Goal: Information Seeking & Learning: Learn about a topic

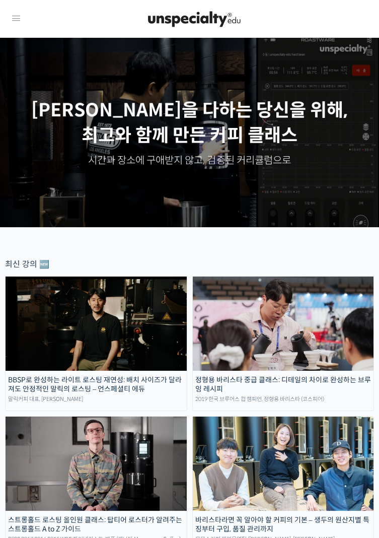
click at [18, 20] on icon at bounding box center [16, 19] width 12 height 12
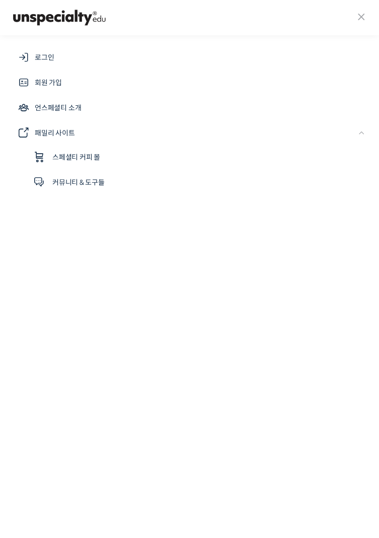
click at [359, 15] on icon at bounding box center [361, 17] width 15 height 15
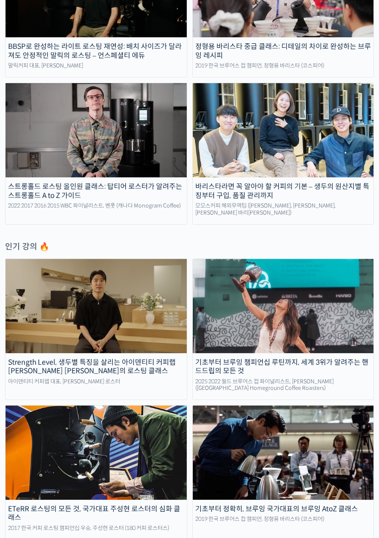
scroll to position [334, 0]
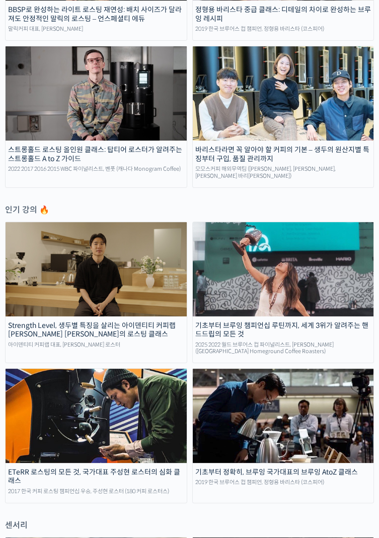
click at [313, 257] on img at bounding box center [283, 269] width 181 height 94
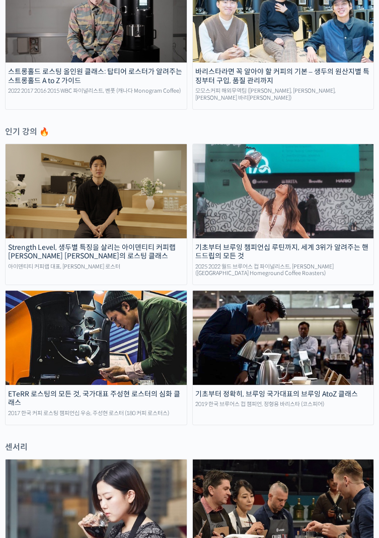
scroll to position [448, 0]
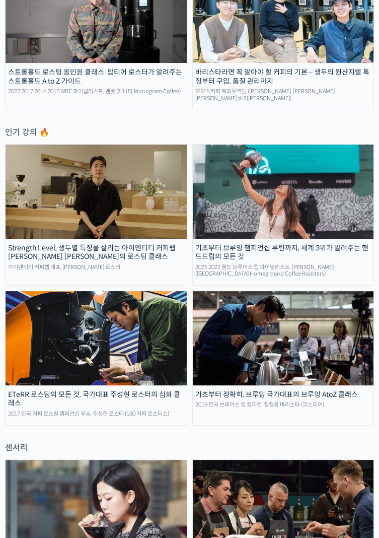
click at [331, 353] on img at bounding box center [283, 338] width 181 height 94
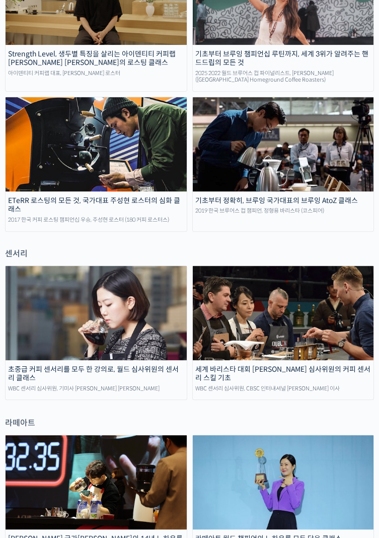
scroll to position [643, 0]
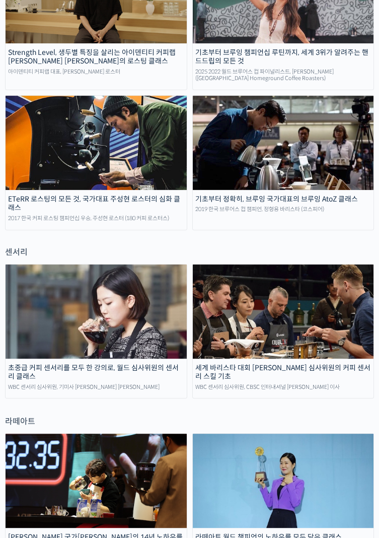
click at [31, 328] on img at bounding box center [96, 311] width 181 height 94
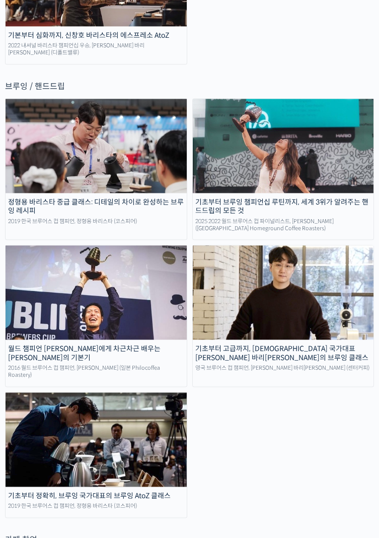
scroll to position [2349, 0]
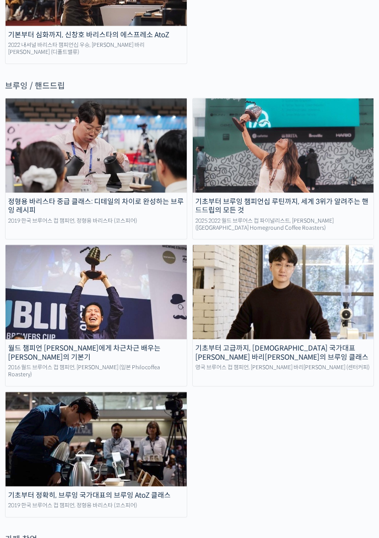
click at [156, 302] on img at bounding box center [96, 292] width 181 height 94
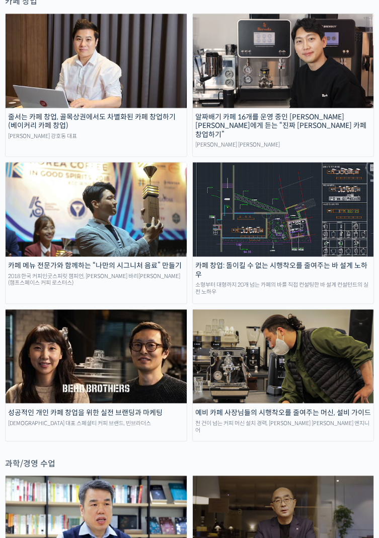
scroll to position [2883, 0]
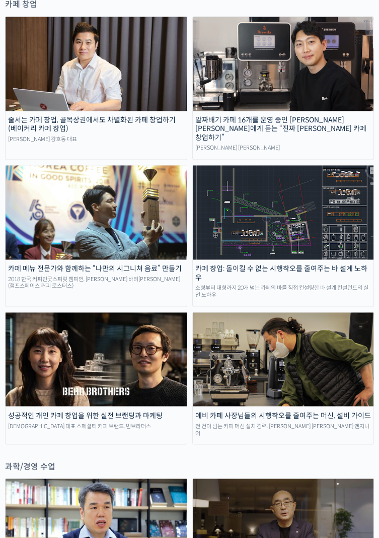
click at [168, 364] on link "성공적인 개인 카페 창업을 위한 실전 브랜딩과 마케팅 대한민국 대표 스페셜티 커피 브랜드, 빈브라더스" at bounding box center [96, 378] width 182 height 133
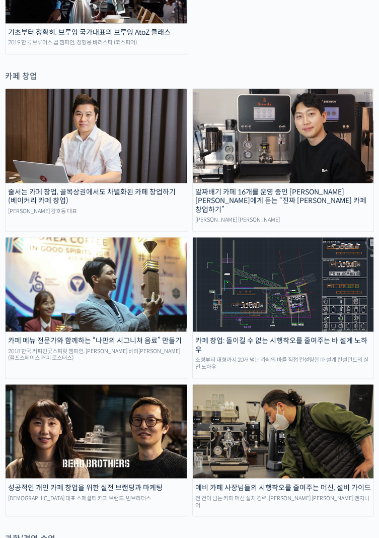
scroll to position [2810, 0]
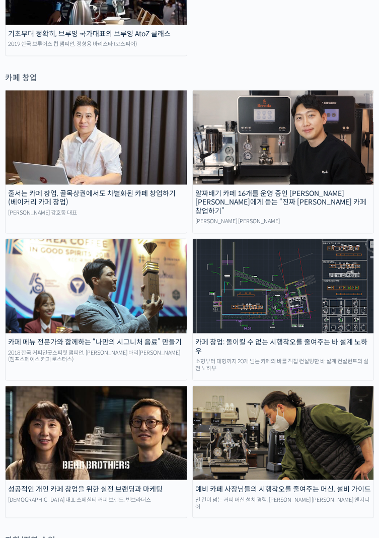
click at [153, 281] on img at bounding box center [96, 286] width 181 height 94
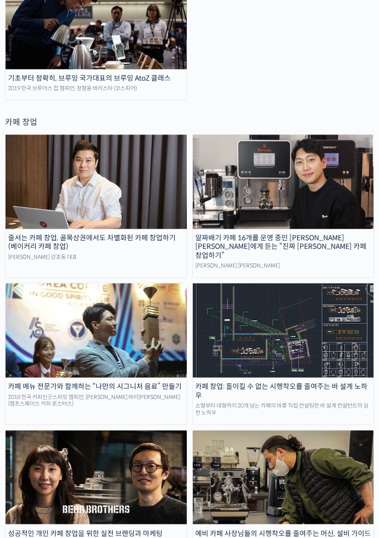
scroll to position [2768, 0]
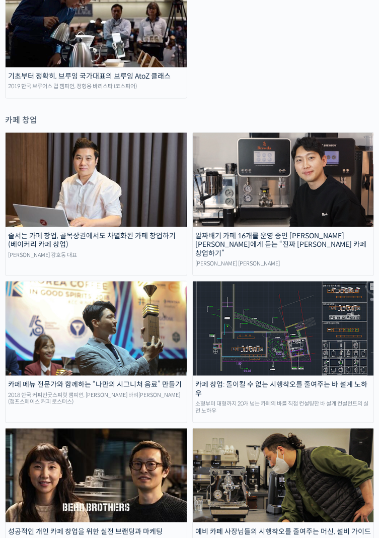
click at [332, 289] on img at bounding box center [283, 328] width 181 height 94
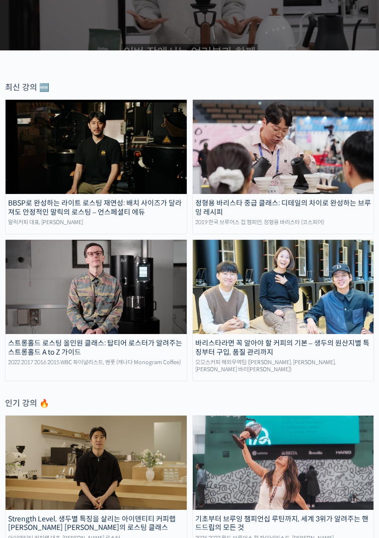
scroll to position [0, 0]
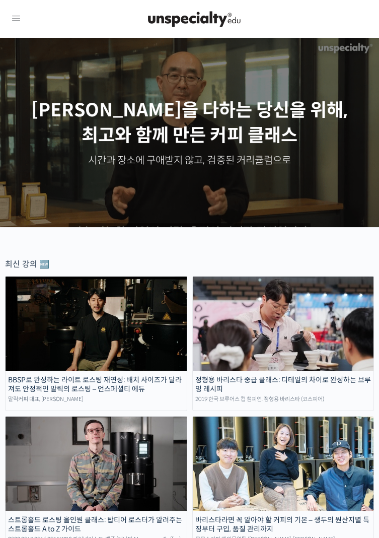
click at [18, 18] on icon at bounding box center [16, 19] width 12 height 12
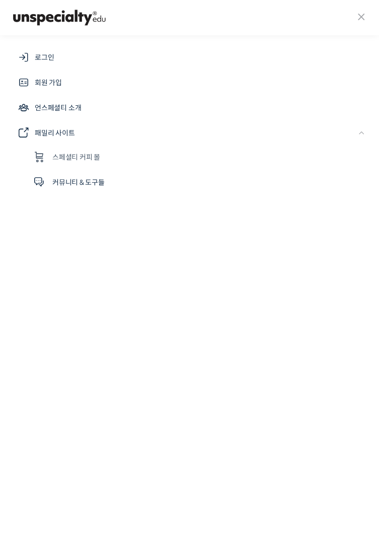
click at [60, 157] on span "스페셜티 커피 몰" at bounding box center [76, 157] width 48 height 12
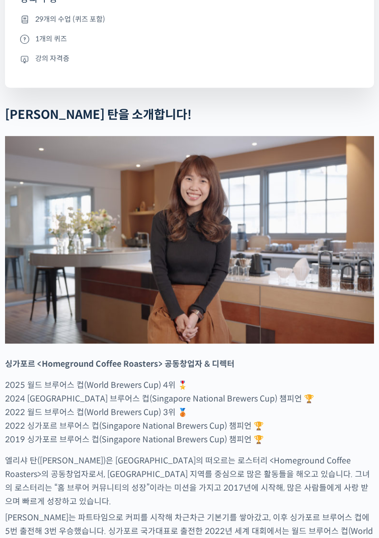
scroll to position [741, 0]
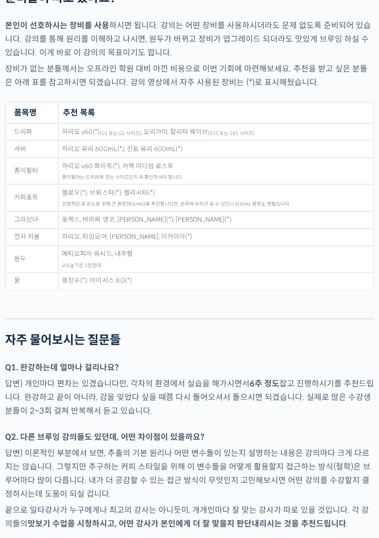
scroll to position [5063, 0]
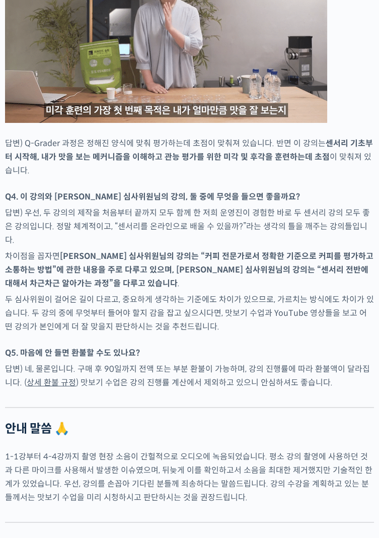
scroll to position [5984, 0]
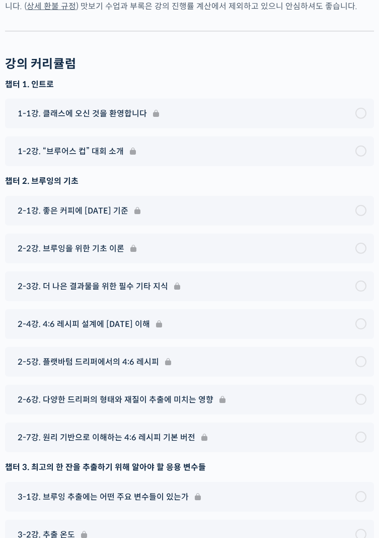
scroll to position [4636, 0]
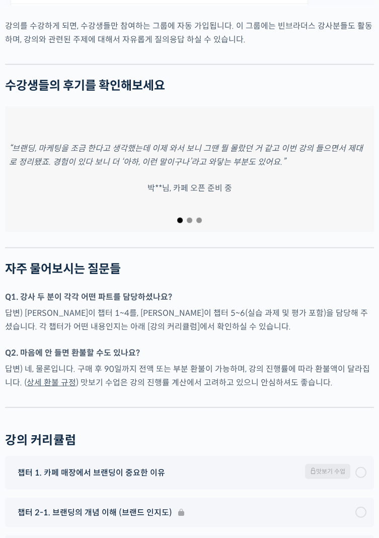
scroll to position [4317, 0]
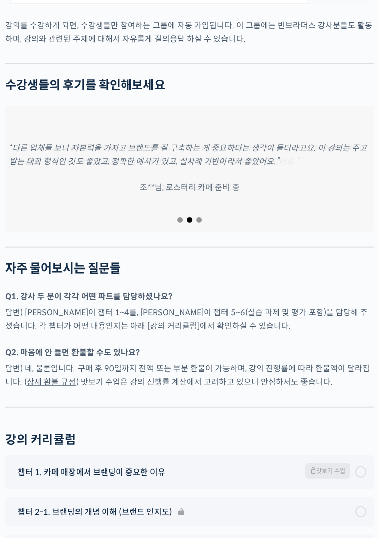
click at [203, 227] on div at bounding box center [189, 220] width 369 height 14
click at [181, 223] on span "Go to slide 1" at bounding box center [180, 220] width 6 height 6
click at [199, 223] on span "Go to slide 3" at bounding box center [199, 220] width 6 height 6
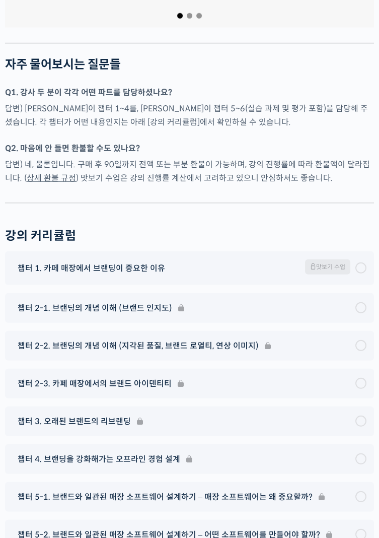
scroll to position [4525, 0]
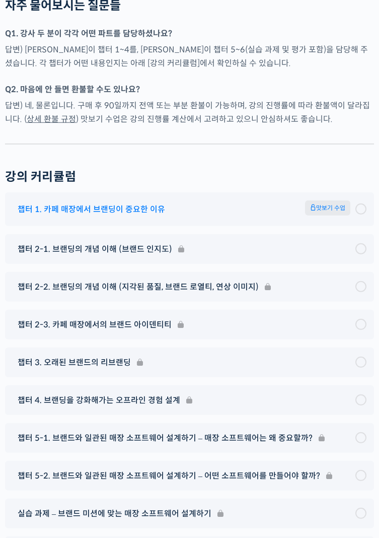
click at [338, 215] on span "맛보기 수업" at bounding box center [327, 207] width 45 height 15
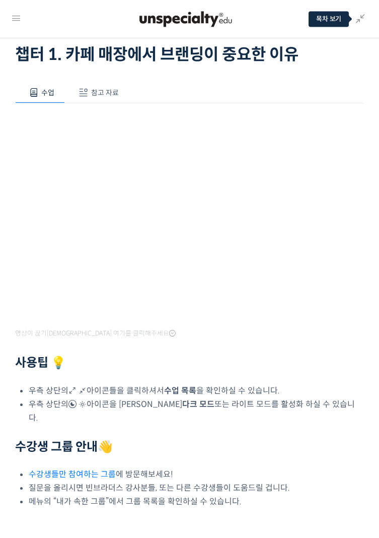
scroll to position [44, 0]
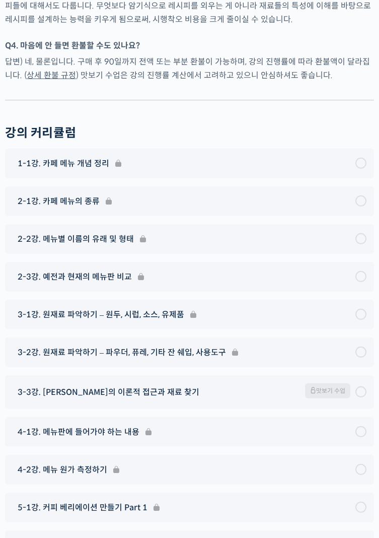
scroll to position [4703, 0]
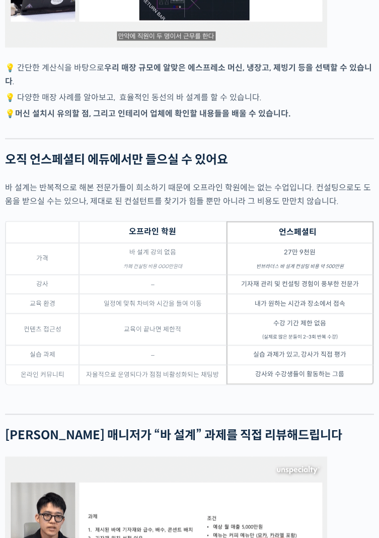
scroll to position [1552, 0]
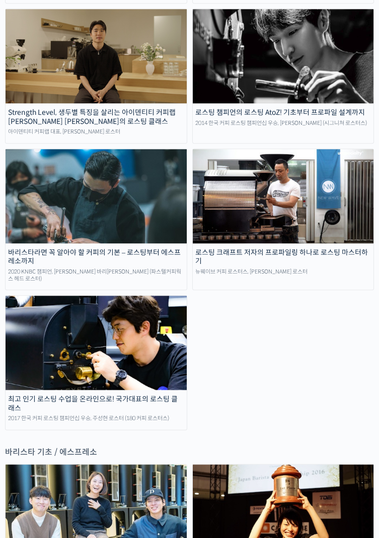
scroll to position [1524, 0]
